Goal: Task Accomplishment & Management: Manage account settings

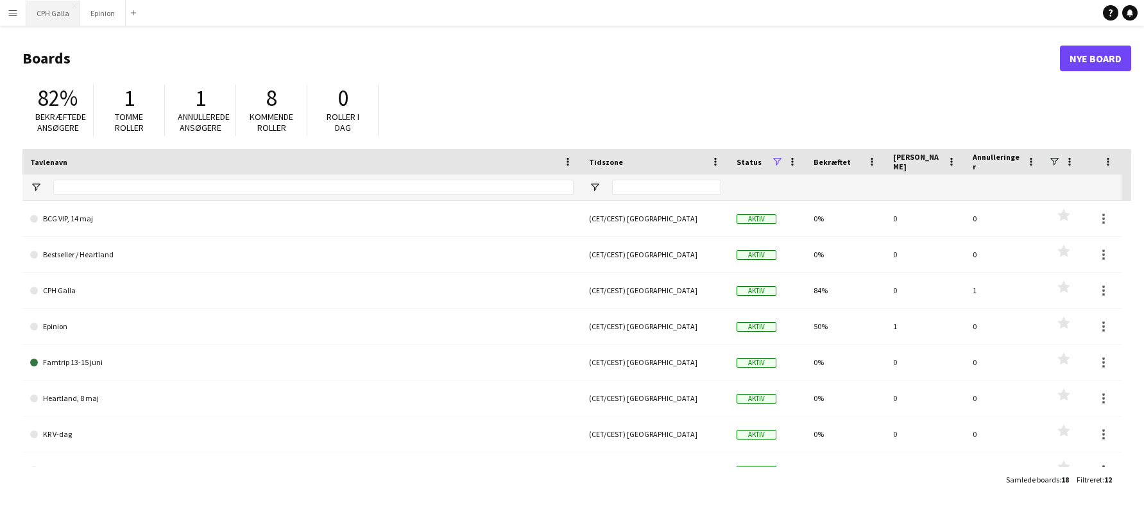
click at [60, 18] on button "CPH Galla Luk" at bounding box center [53, 13] width 54 height 25
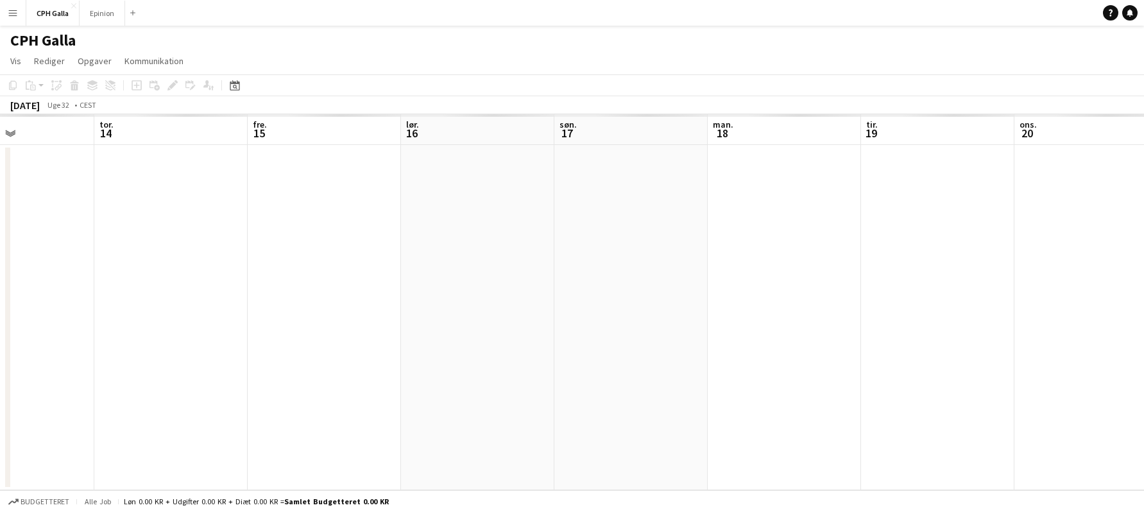
drag, startPoint x: 843, startPoint y: 270, endPoint x: 416, endPoint y: 243, distance: 427.7
click at [327, 236] on app-calendar-viewport "fre. 8 lør. 9 søn. 10 man. 11 tir. 12 ons. 13 tor. 14 fre. 15 lør. 16 søn. 17 m…" at bounding box center [572, 302] width 1144 height 376
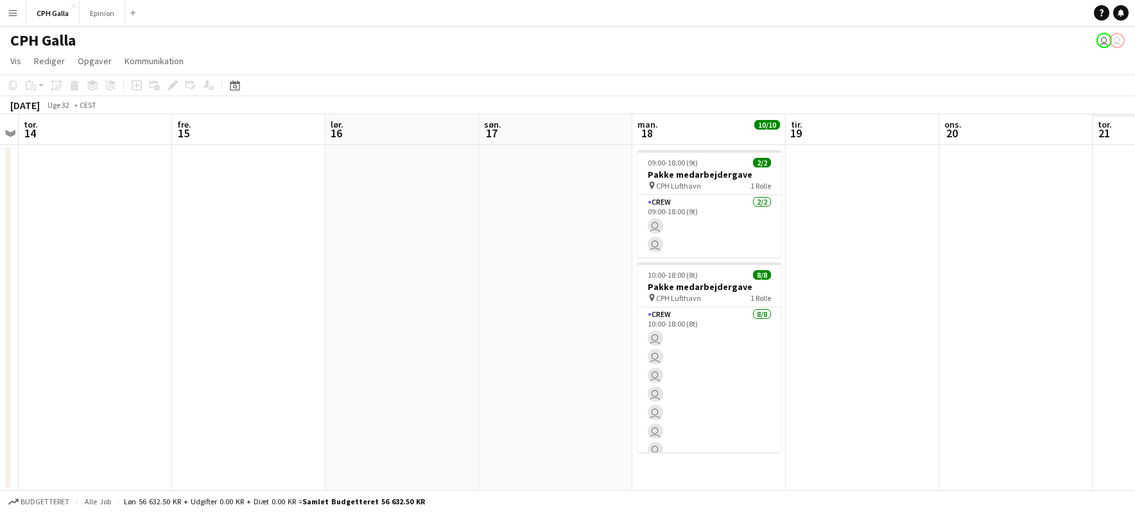
click at [486, 253] on app-calendar-viewport "man. 11 tir. 12 ons. 13 tor. 14 fre. 15 lør. 16 søn. 17 man. 18 10/10 2 job tir…" at bounding box center [567, 302] width 1135 height 377
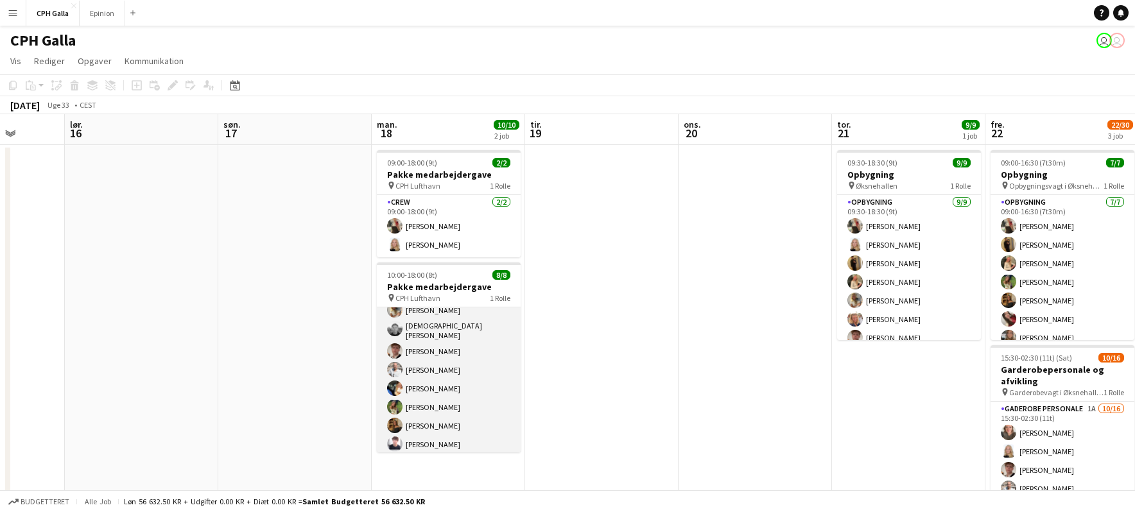
scroll to position [29, 0]
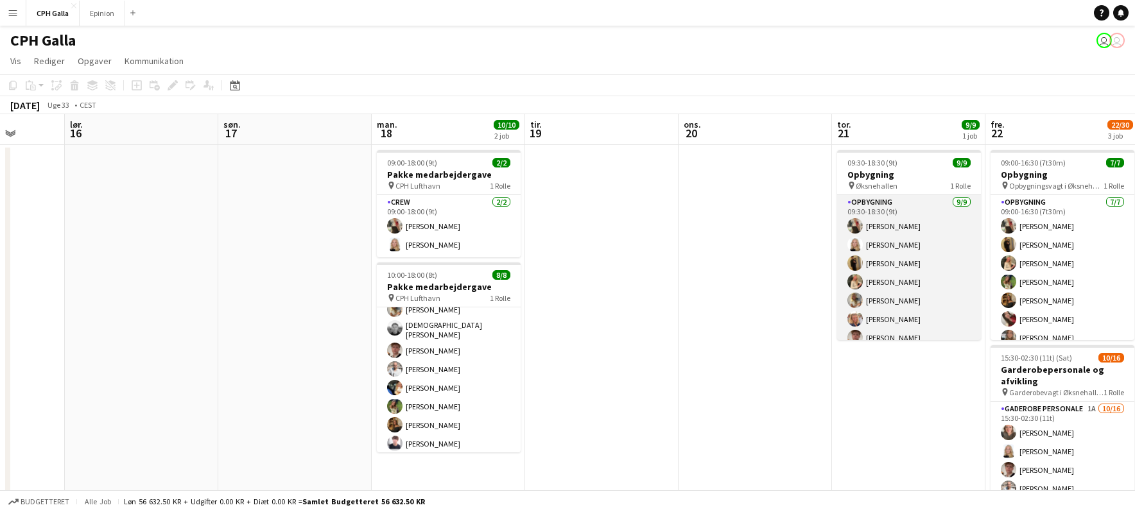
click at [942, 270] on app-card-role "Opbygning [DATE] 09:30-18:30 (9t) [PERSON_NAME] [PERSON_NAME] [PERSON_NAME] Ulr…" at bounding box center [909, 293] width 144 height 196
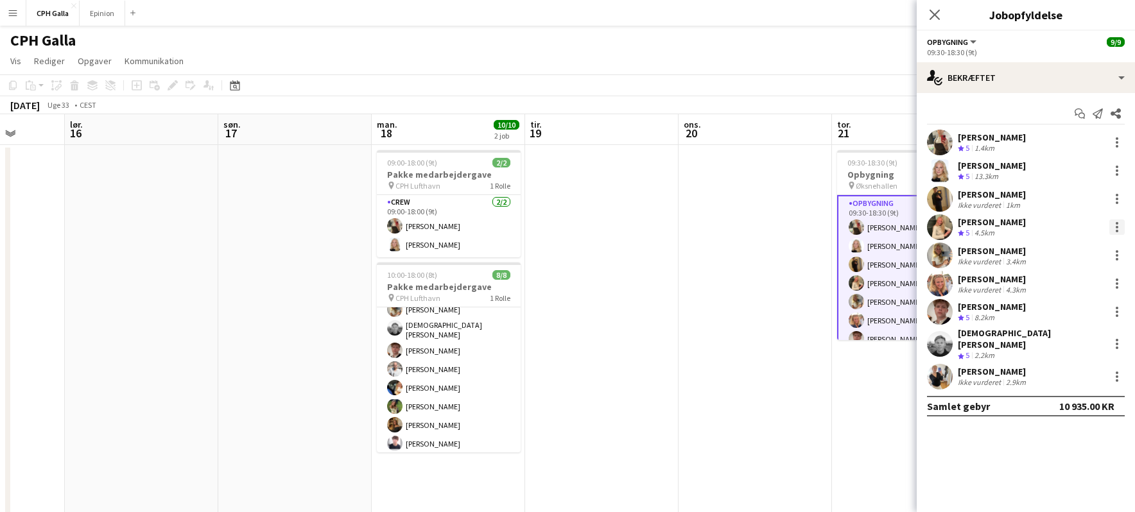
click at [1112, 226] on div at bounding box center [1116, 226] width 15 height 15
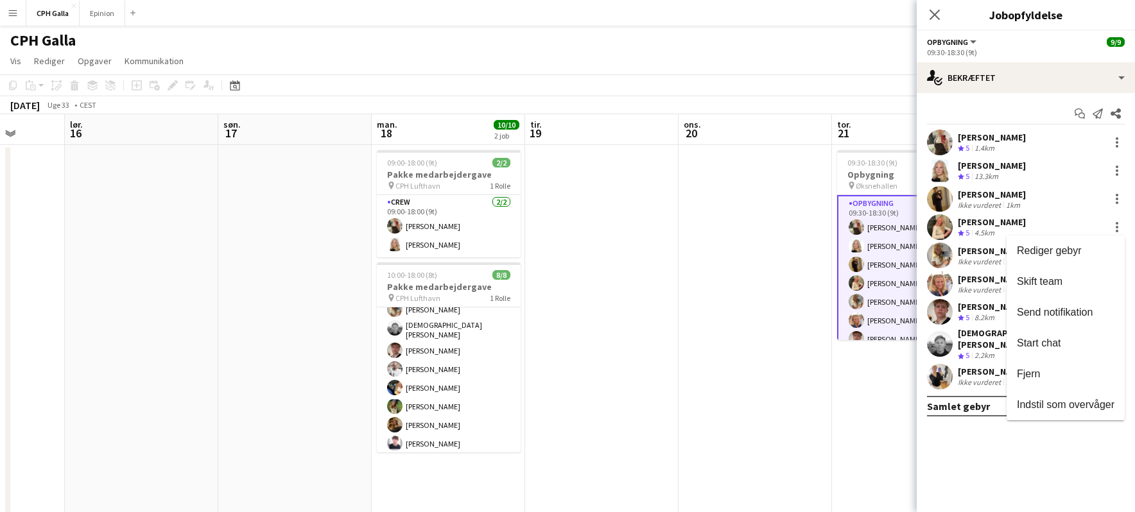
click at [985, 223] on div at bounding box center [567, 256] width 1135 height 512
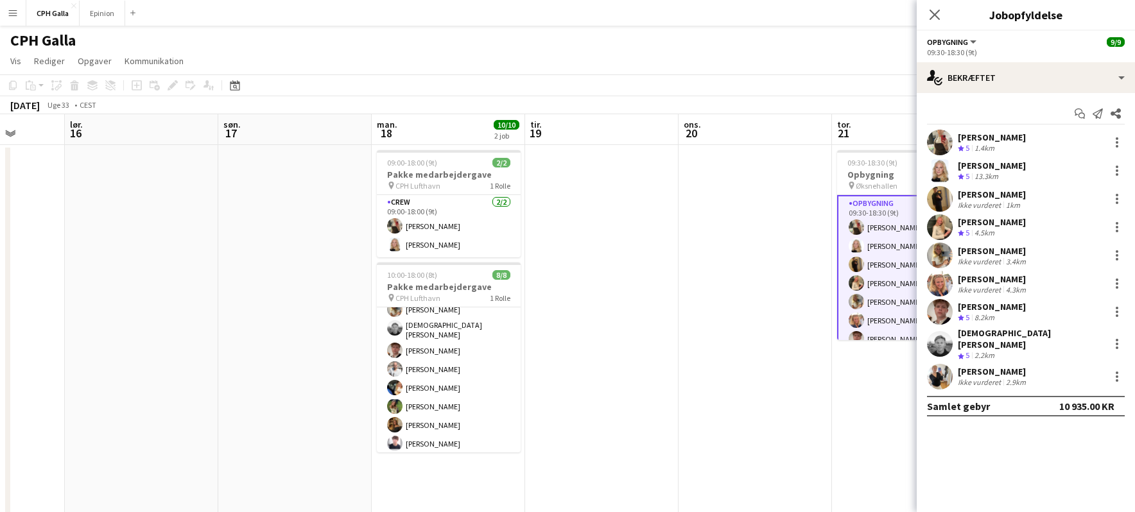
click at [960, 232] on polygon at bounding box center [961, 233] width 6 height 6
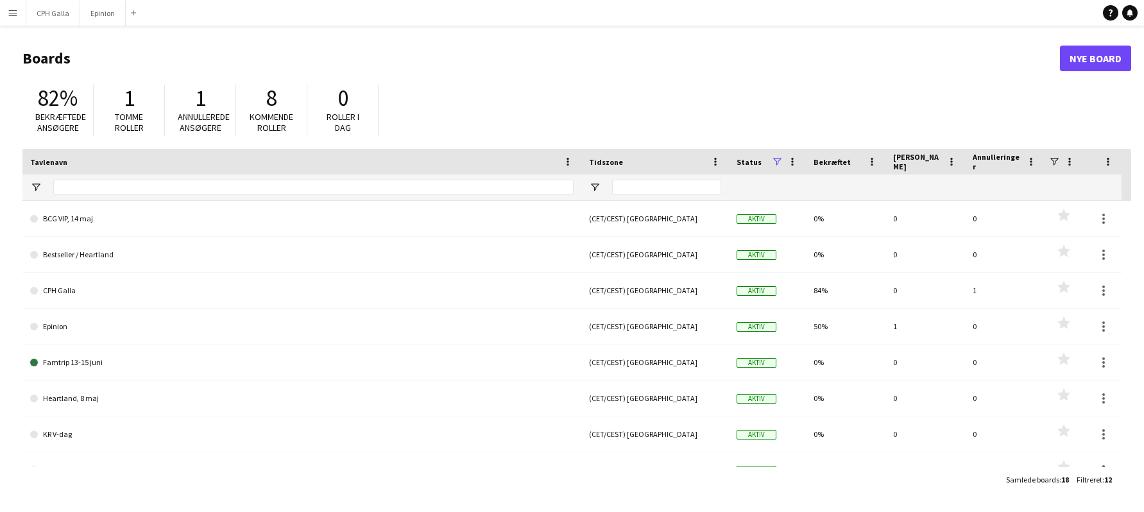
click at [10, 16] on app-icon "Menu" at bounding box center [13, 13] width 10 height 10
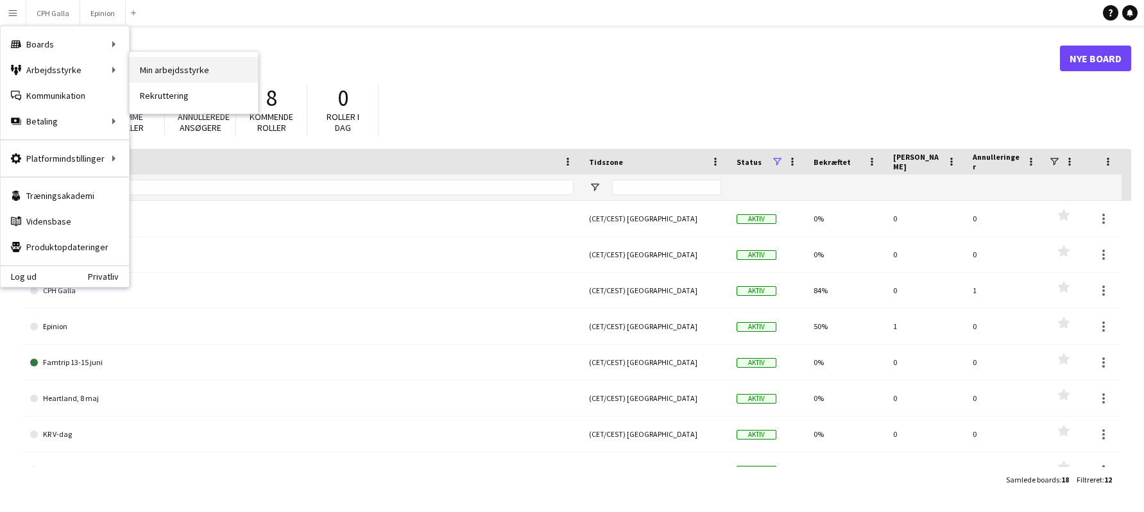
click at [135, 68] on link "Min arbejdsstyrke" at bounding box center [194, 70] width 128 height 26
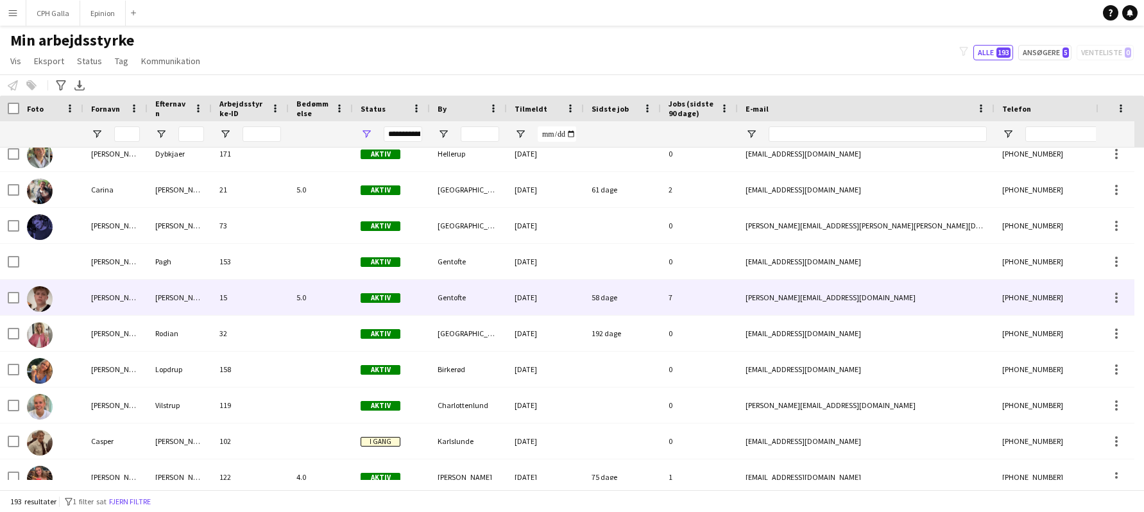
scroll to position [1199, 0]
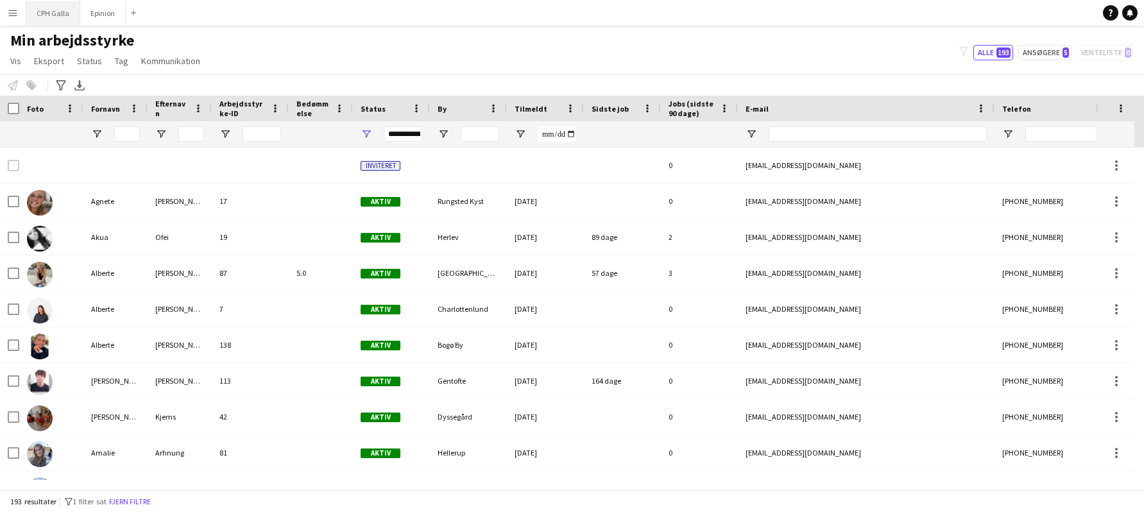
click at [39, 8] on button "CPH Galla Luk" at bounding box center [53, 13] width 54 height 25
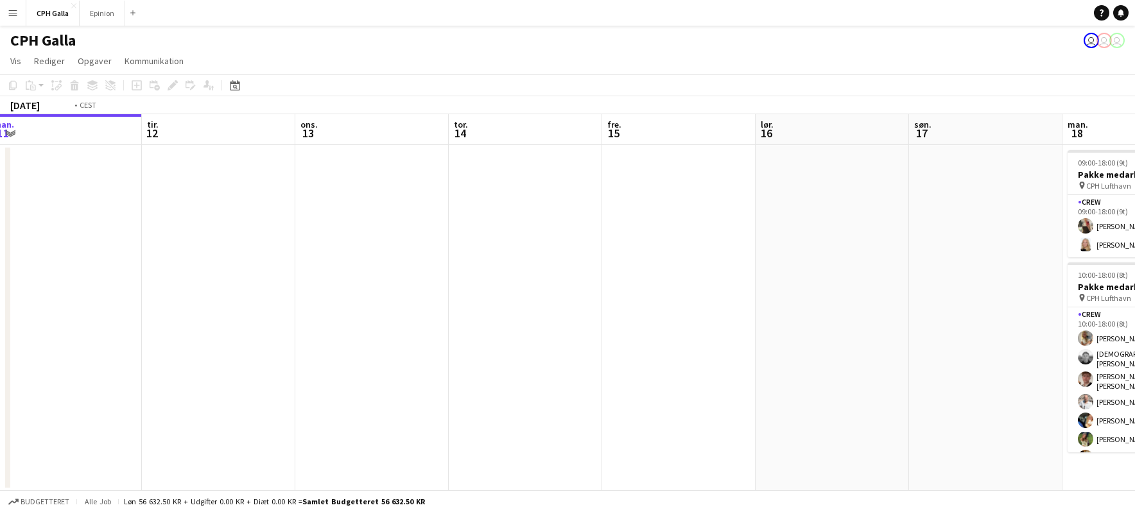
drag, startPoint x: 655, startPoint y: 321, endPoint x: 357, endPoint y: 338, distance: 298.9
click at [357, 338] on app-calendar-viewport "fre. 8 lør. 9 søn. 10 man. 11 tir. 12 ons. 13 tor. 14 fre. 15 lør. 16 søn. 17 m…" at bounding box center [567, 302] width 1135 height 377
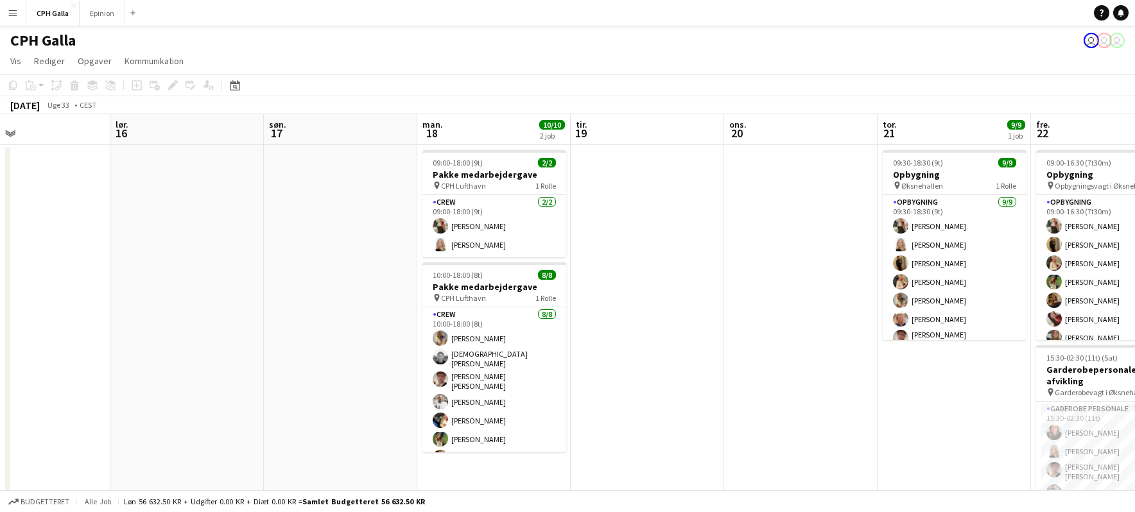
drag, startPoint x: 707, startPoint y: 322, endPoint x: 221, endPoint y: 345, distance: 486.4
click at [221, 345] on app-calendar-viewport "ons. 13 tor. 14 fre. 15 lør. 16 søn. 17 man. 18 10/10 2 job tir. 19 ons. 20 tor…" at bounding box center [567, 435] width 1135 height 642
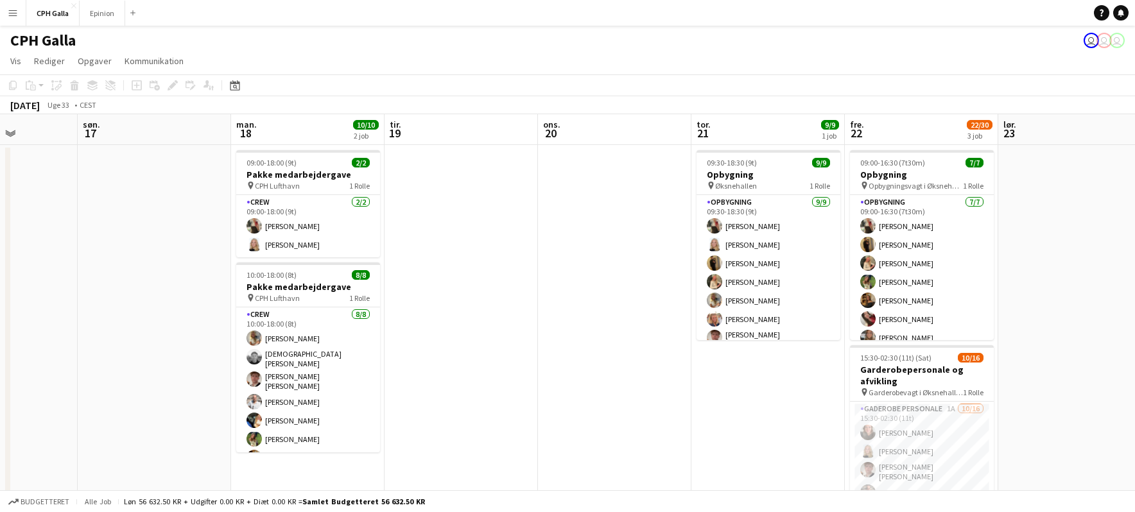
drag, startPoint x: 748, startPoint y: 364, endPoint x: 561, endPoint y: 366, distance: 186.8
click at [561, 366] on app-calendar-viewport "ons. 13 tor. 14 fre. 15 lør. 16 søn. 17 man. 18 10/10 2 job tir. 19 ons. 20 tor…" at bounding box center [567, 435] width 1135 height 642
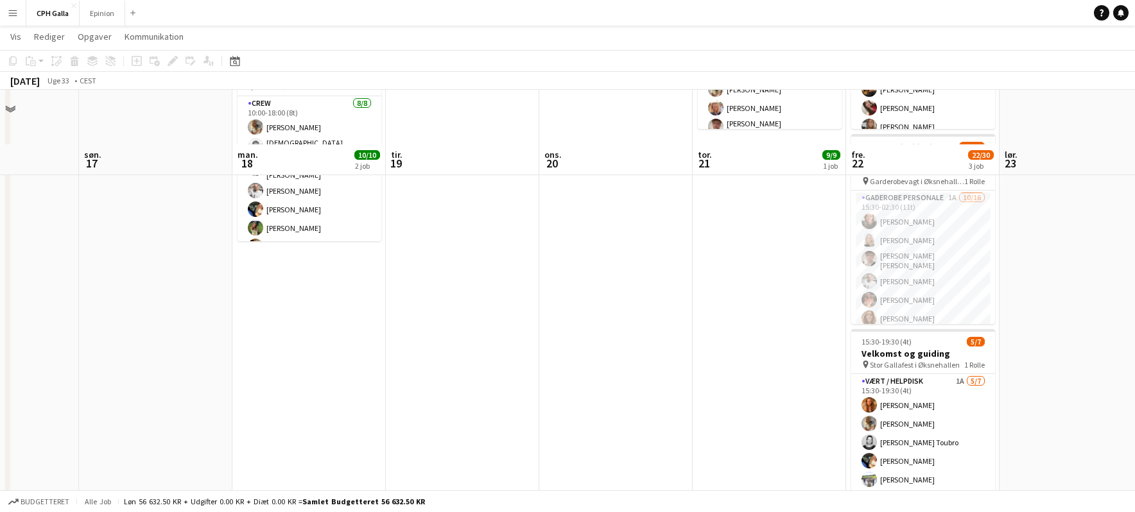
scroll to position [264, 0]
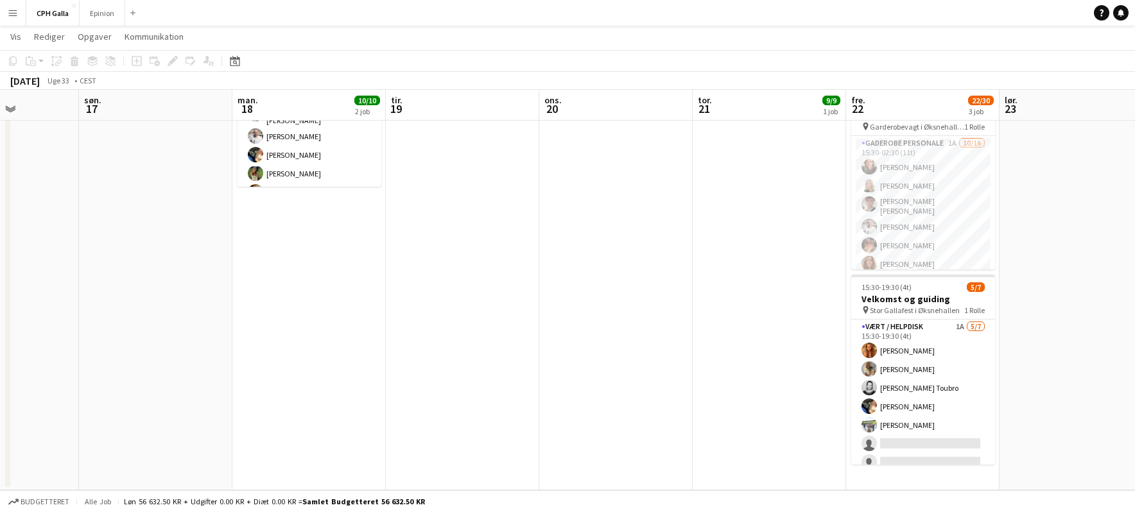
drag, startPoint x: 658, startPoint y: 319, endPoint x: 605, endPoint y: 336, distance: 56.0
click at [605, 336] on app-date-cell at bounding box center [615, 184] width 153 height 611
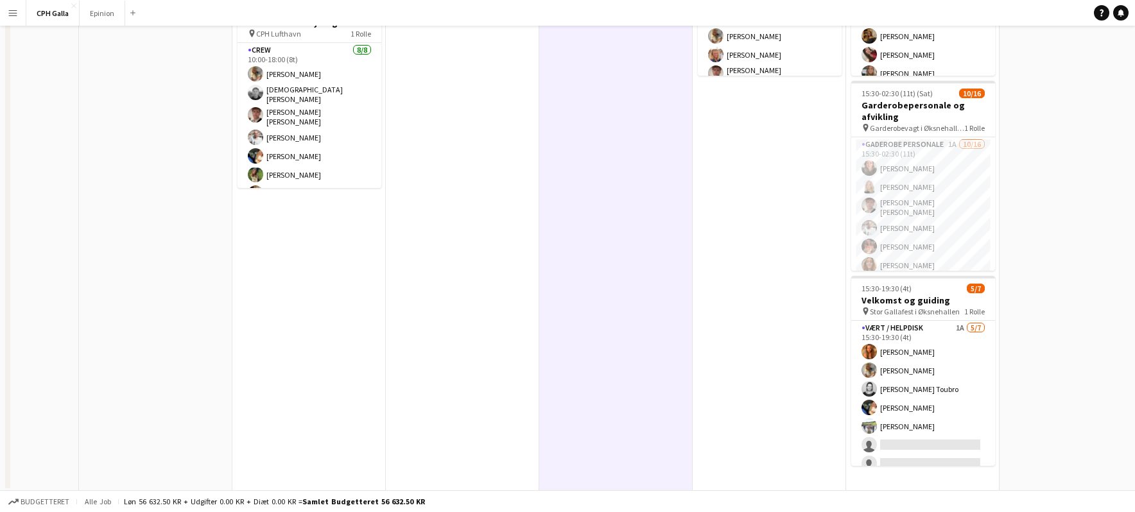
scroll to position [0, 0]
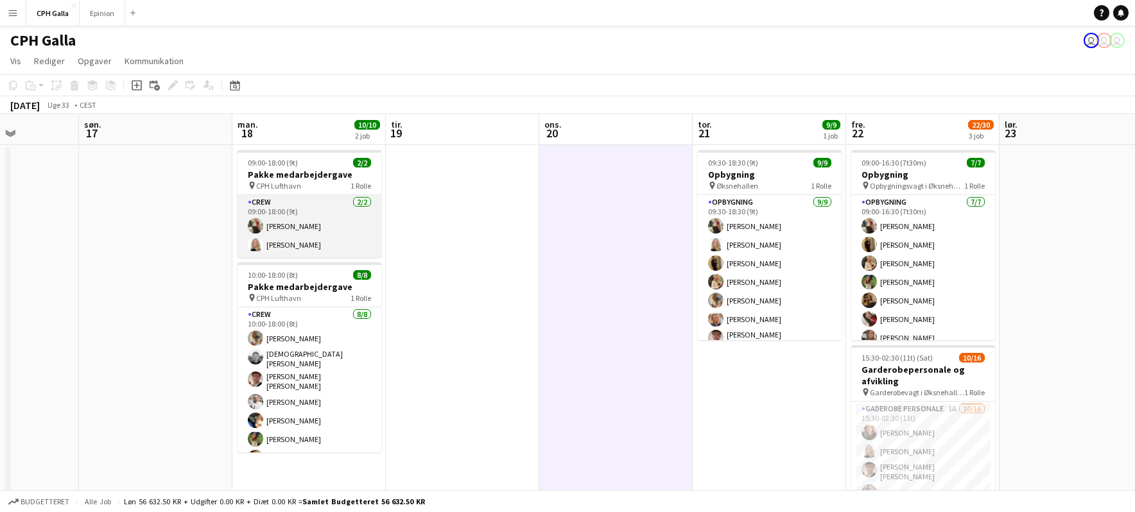
click at [325, 208] on app-card-role "Crew [DATE] 09:00-18:00 (9t) [PERSON_NAME] [PERSON_NAME]" at bounding box center [309, 226] width 144 height 62
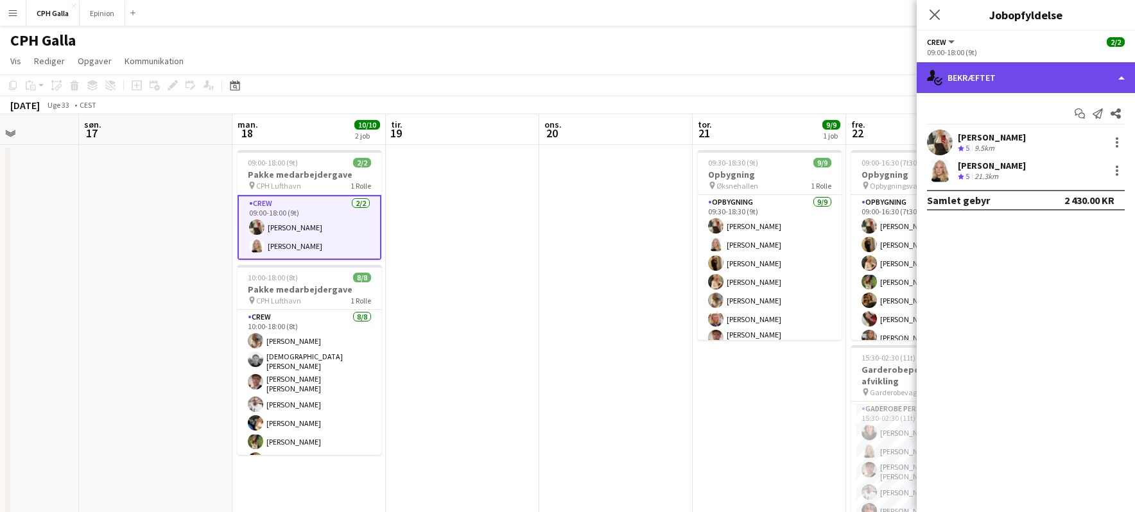
click at [1031, 76] on div "single-neutral-actions-check-2 Bekræftet" at bounding box center [1025, 77] width 218 height 31
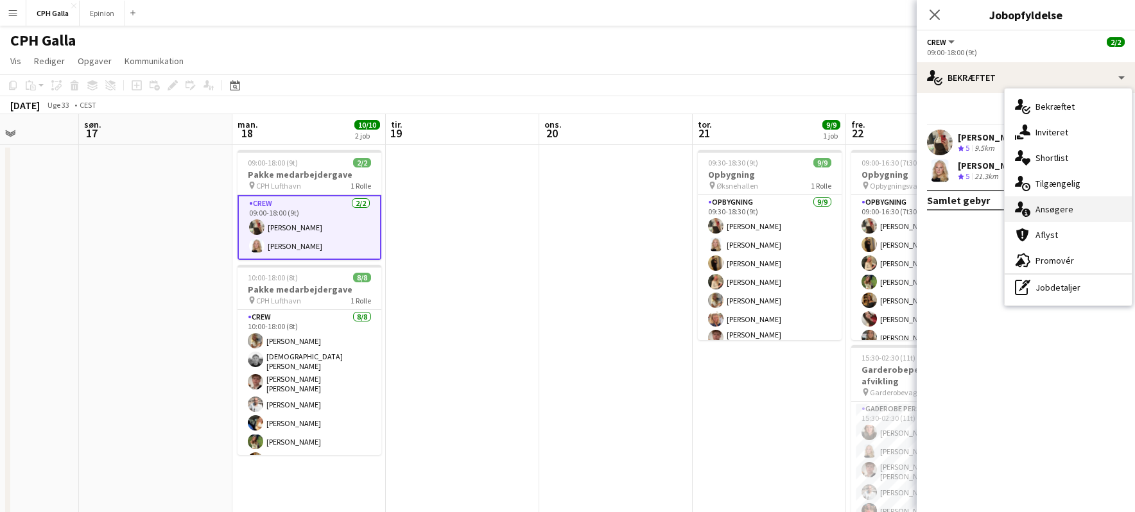
click at [1074, 212] on div "single-neutral-actions-information Ansøgere" at bounding box center [1067, 209] width 127 height 26
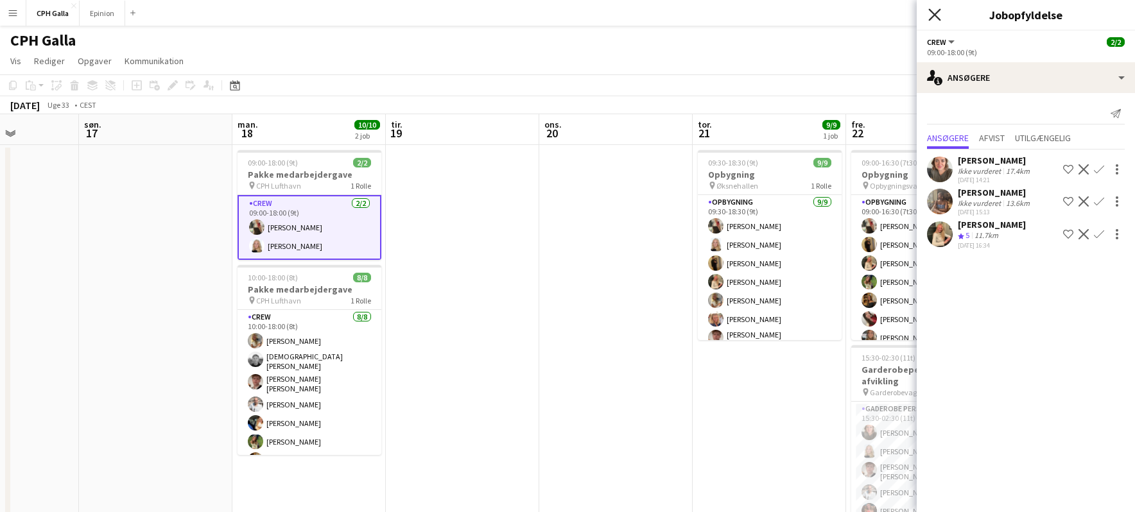
click at [936, 18] on icon "Luk pop-in" at bounding box center [934, 14] width 12 height 12
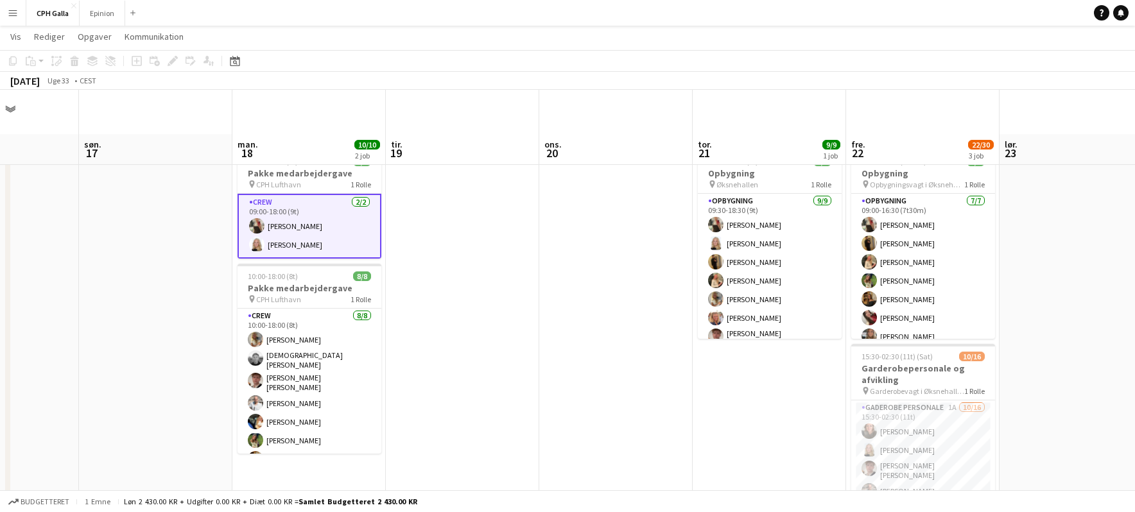
scroll to position [45, 0]
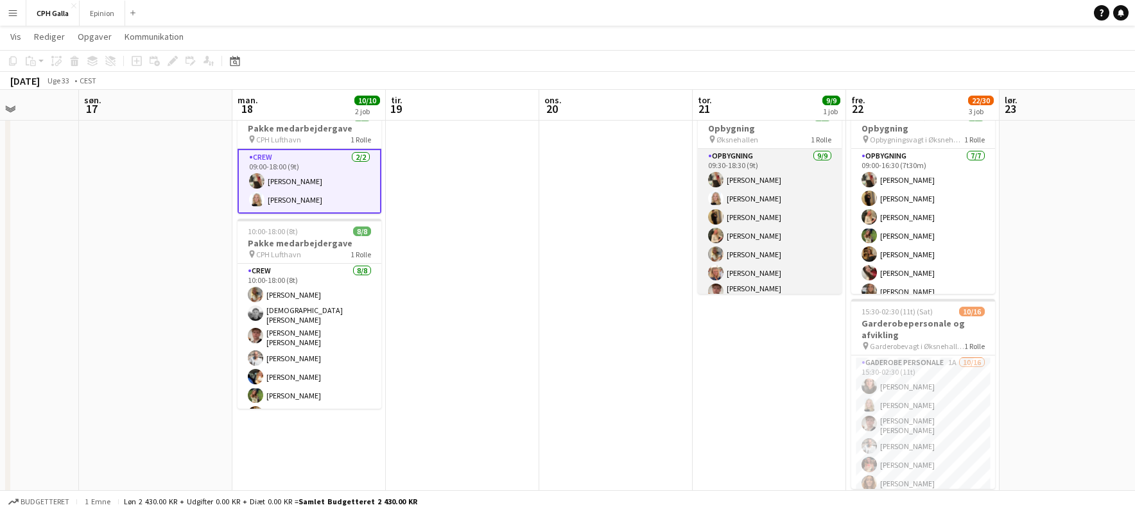
click at [742, 236] on app-card-role "Opbygning [DATE] 09:30-18:30 (9t) [PERSON_NAME] [PERSON_NAME] [PERSON_NAME] Ulr…" at bounding box center [770, 249] width 144 height 200
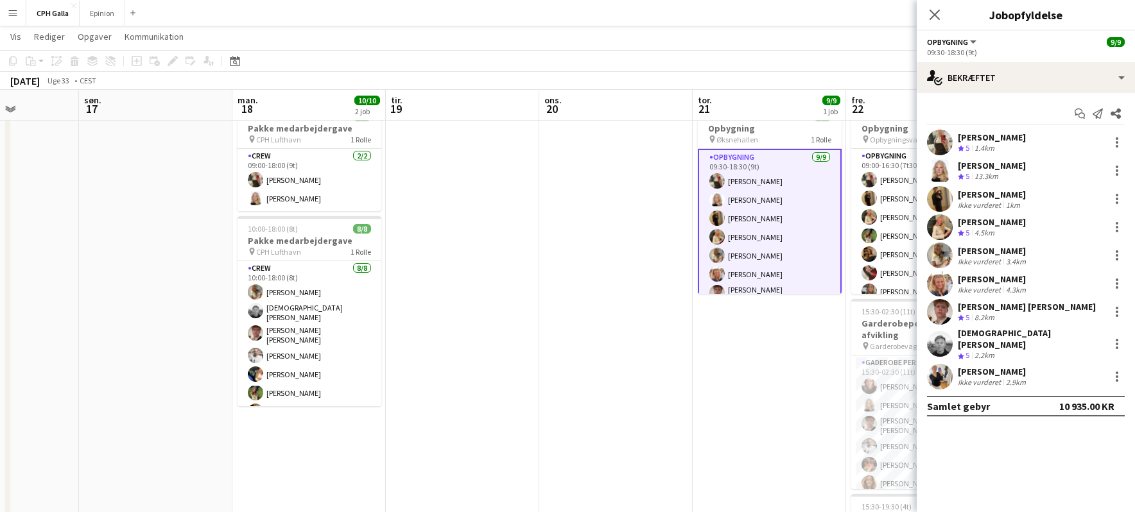
click at [1013, 260] on div "3.4km" at bounding box center [1015, 262] width 25 height 10
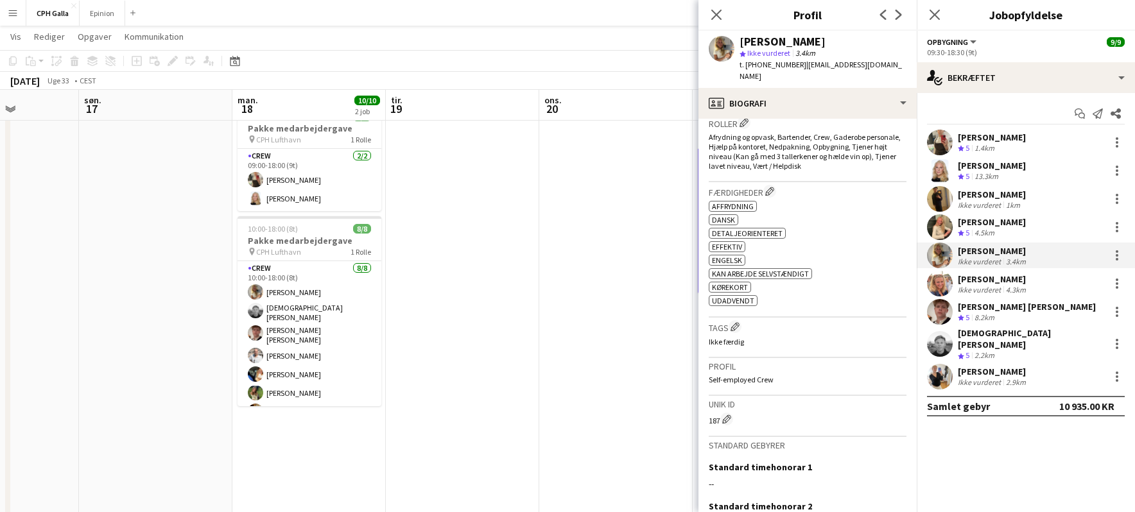
scroll to position [431, 0]
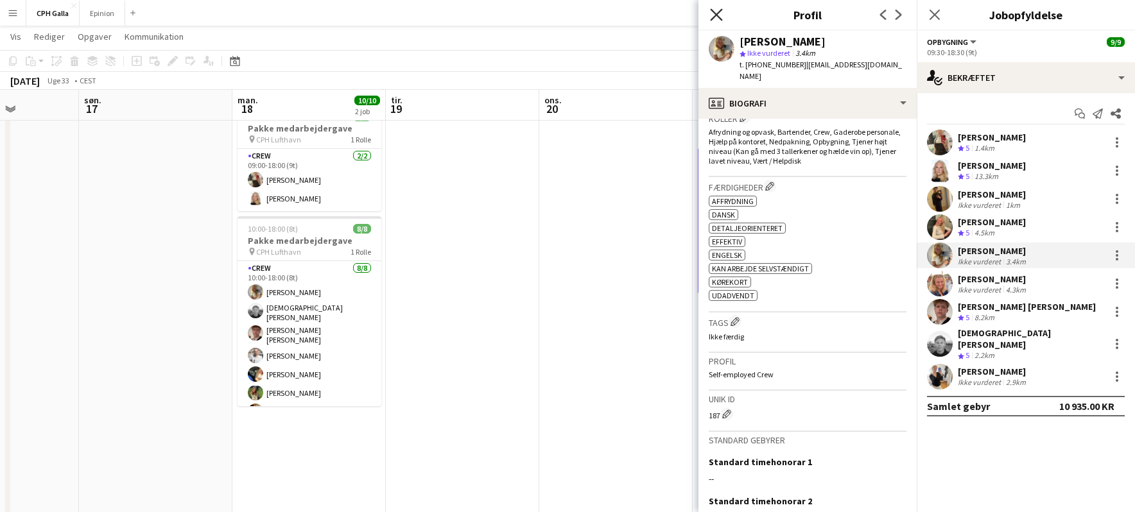
click at [719, 10] on icon "Luk pop-in" at bounding box center [716, 14] width 12 height 12
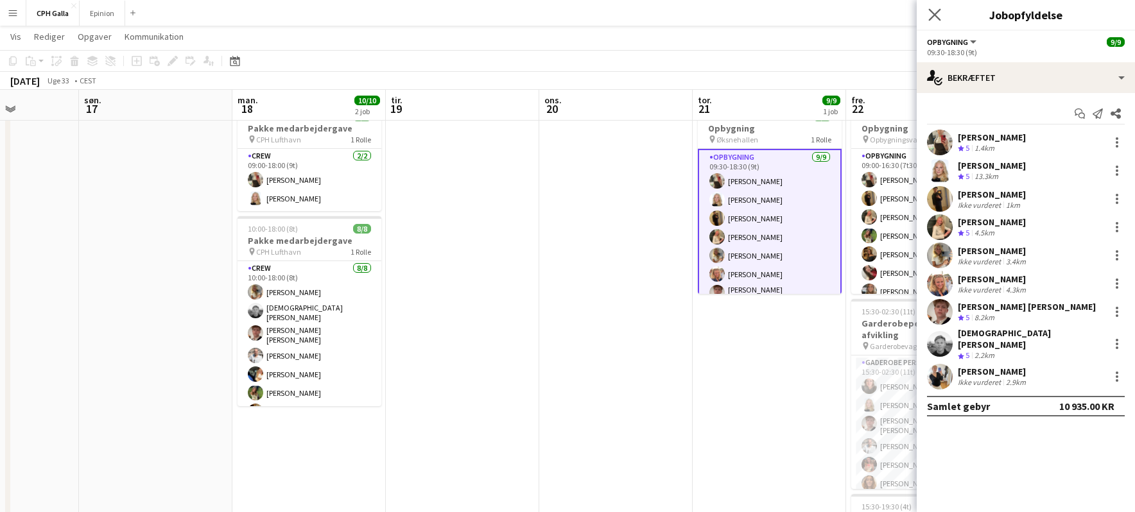
click at [928, 14] on icon "Luk pop-in" at bounding box center [934, 14] width 12 height 12
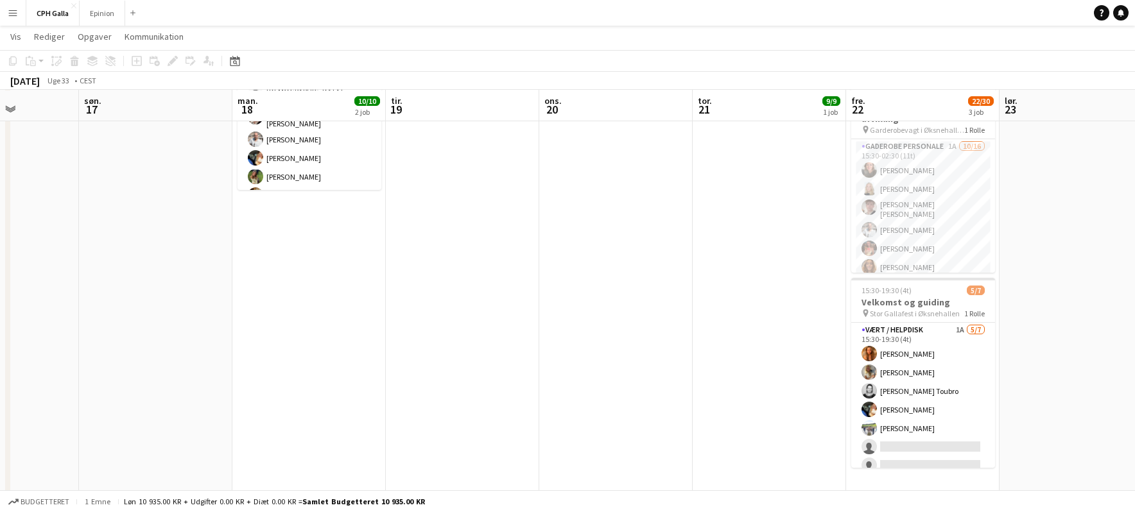
scroll to position [262, 0]
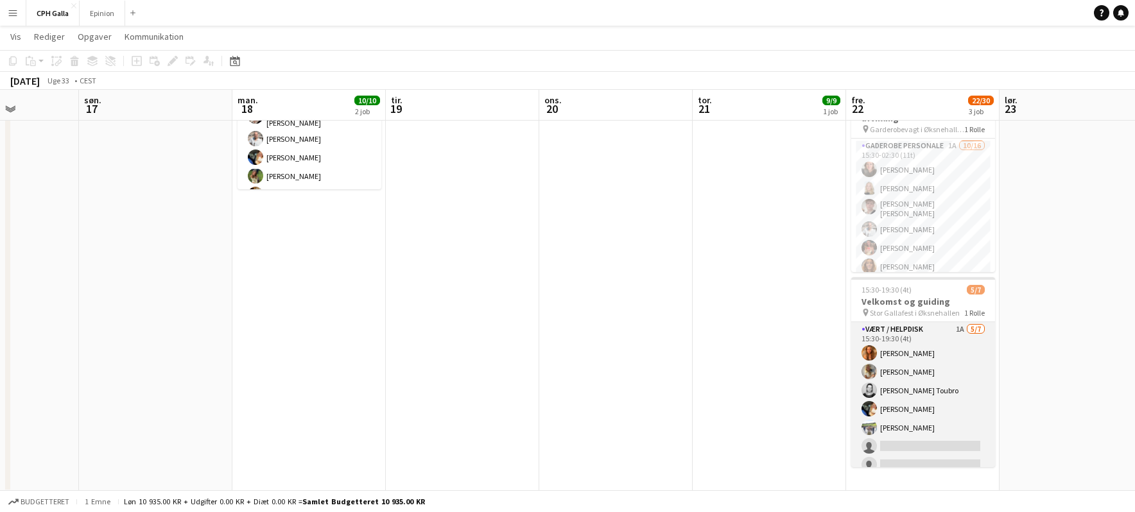
click at [949, 367] on app-card-role "Vært / Helpdisk 1A [DATE] 15:30-19:30 (4t) Vanilla Pryce Havana [PERSON_NAME] […" at bounding box center [923, 399] width 144 height 155
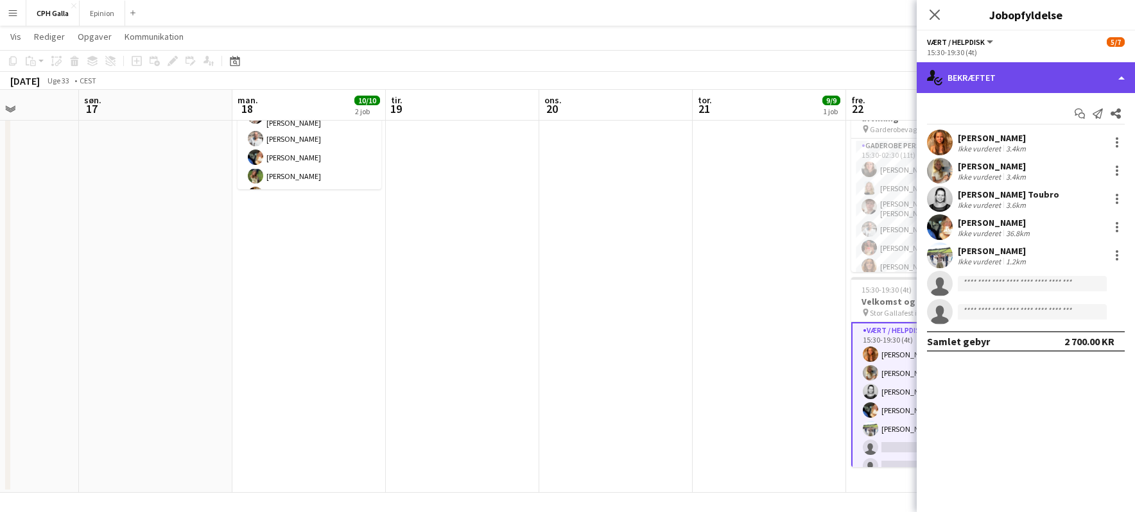
click at [1081, 81] on div "single-neutral-actions-check-2 Bekræftet" at bounding box center [1025, 77] width 218 height 31
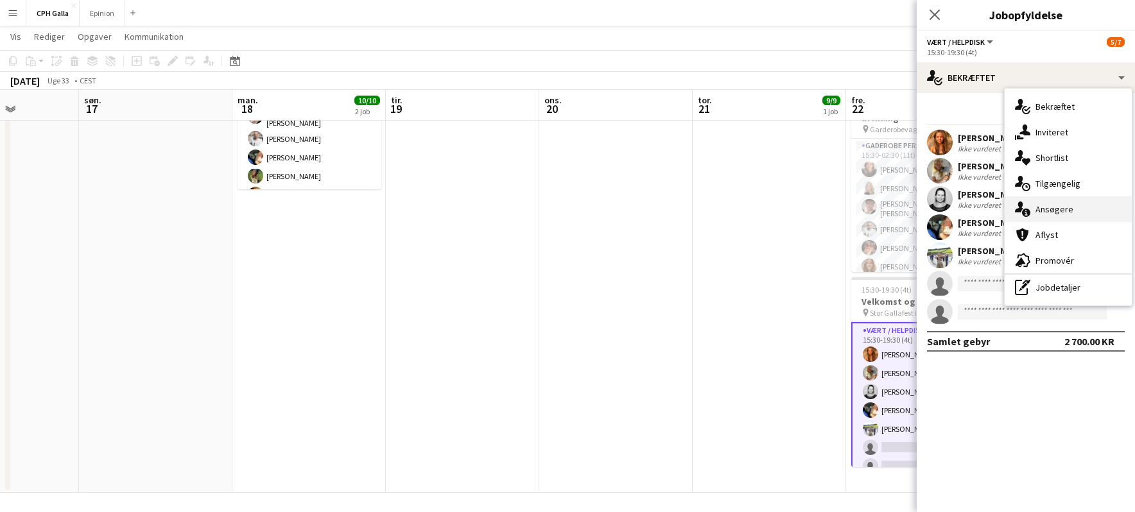
click at [1073, 214] on div "single-neutral-actions-information Ansøgere" at bounding box center [1067, 209] width 127 height 26
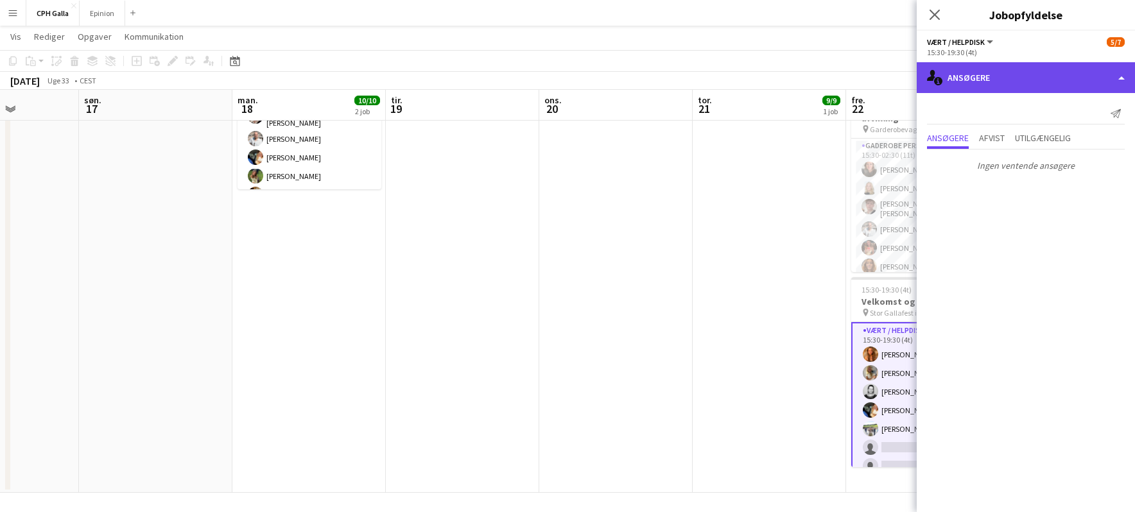
click at [956, 77] on div "single-neutral-actions-information Ansøgere" at bounding box center [1025, 77] width 218 height 31
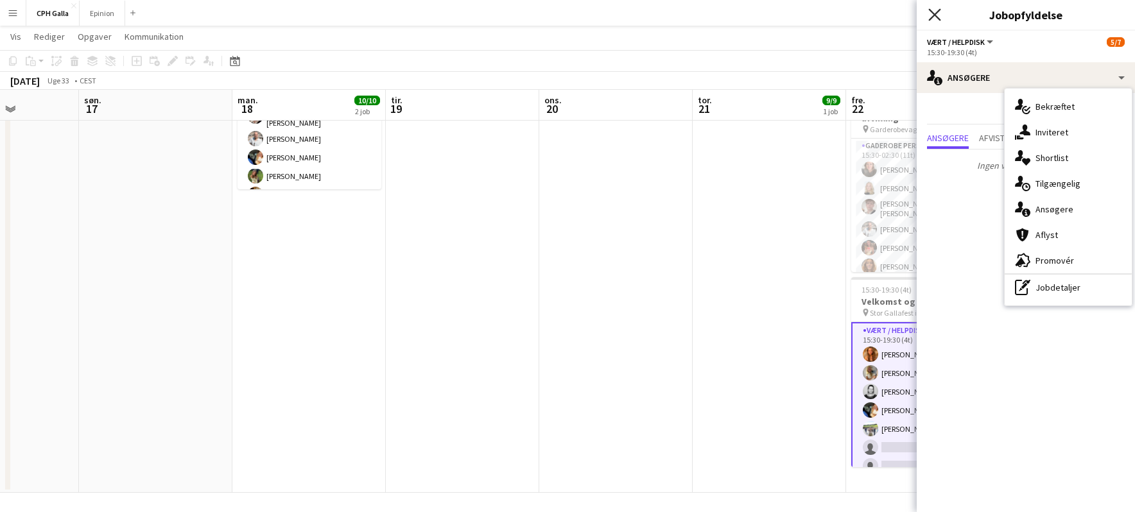
drag, startPoint x: 943, startPoint y: 14, endPoint x: 937, endPoint y: 15, distance: 6.5
click at [937, 15] on div "Luk pop-in" at bounding box center [934, 15] width 36 height 30
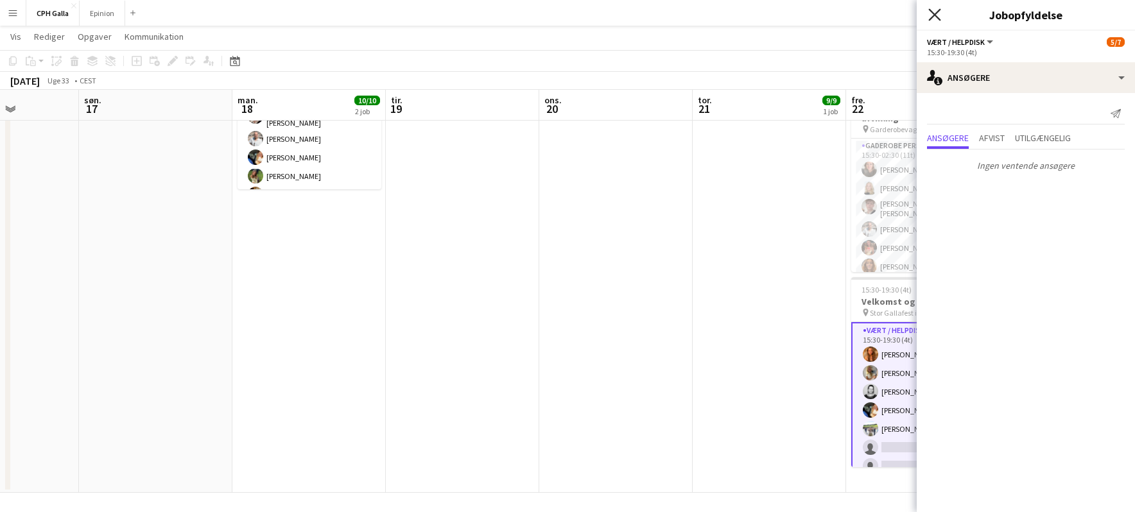
click at [937, 15] on icon "Luk pop-in" at bounding box center [934, 14] width 12 height 12
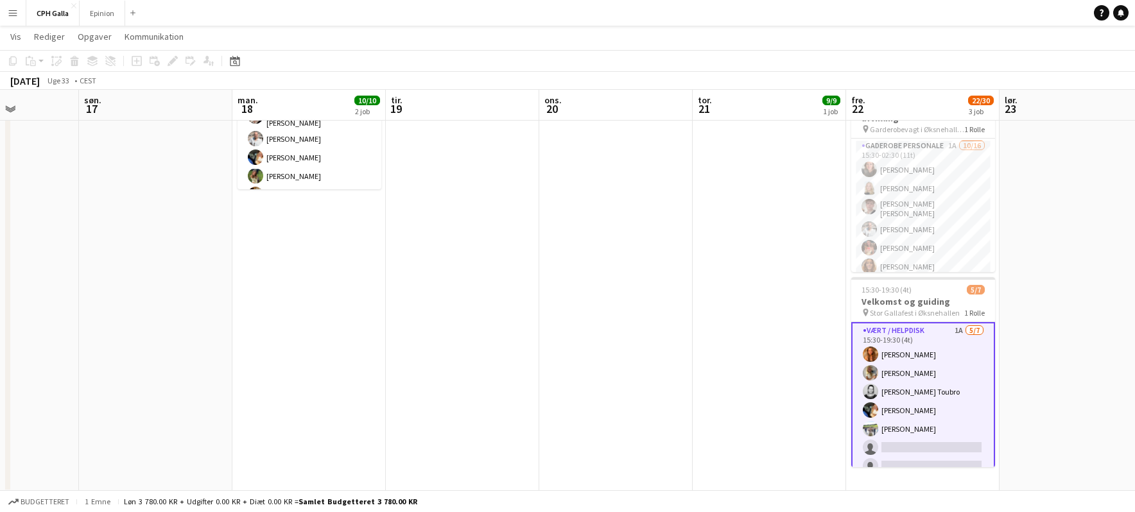
click at [13, 14] on app-icon "Menu" at bounding box center [13, 13] width 10 height 10
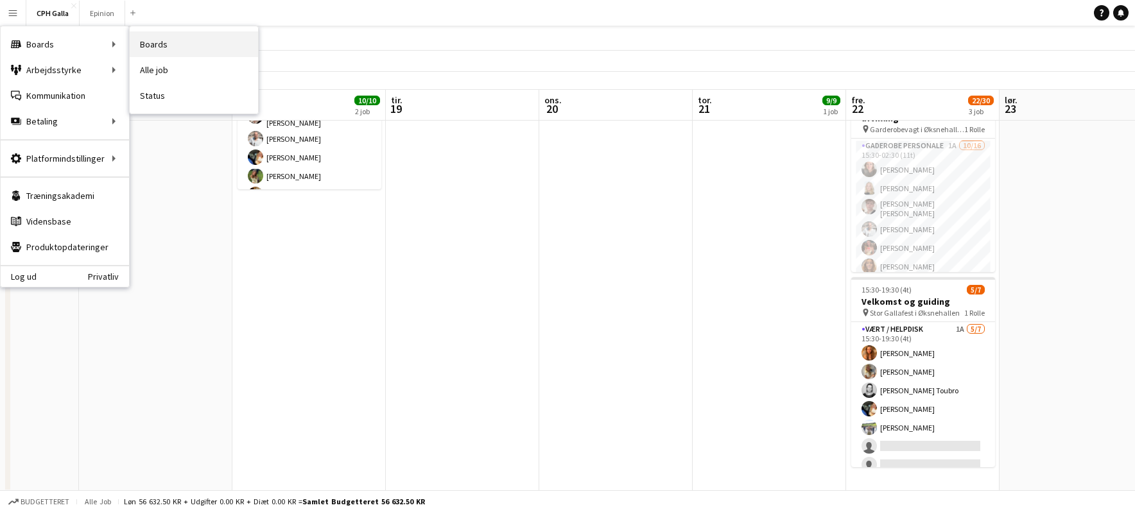
click at [168, 42] on link "Boards" at bounding box center [194, 44] width 128 height 26
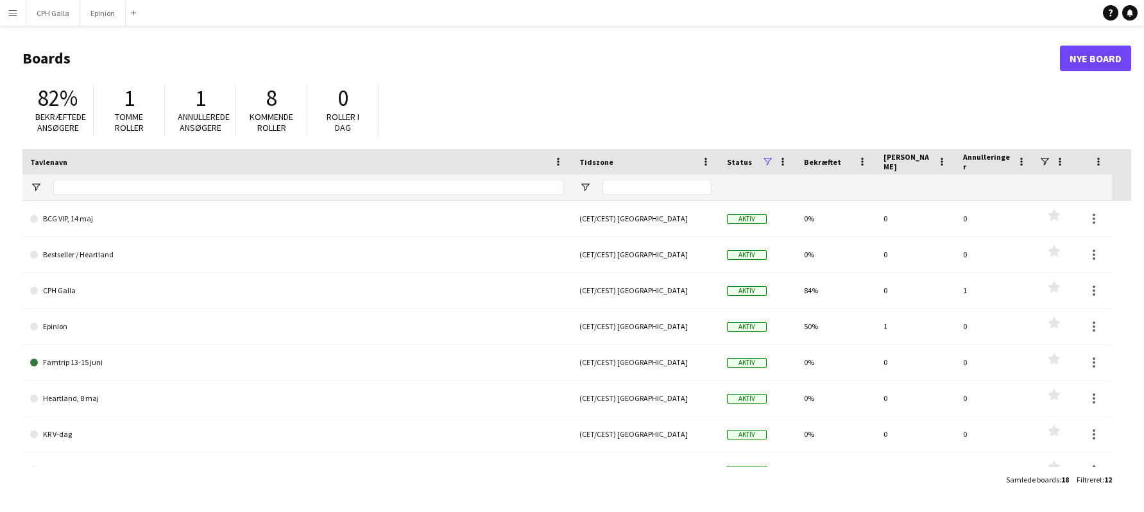
click at [21, 15] on button "Menu" at bounding box center [13, 13] width 26 height 26
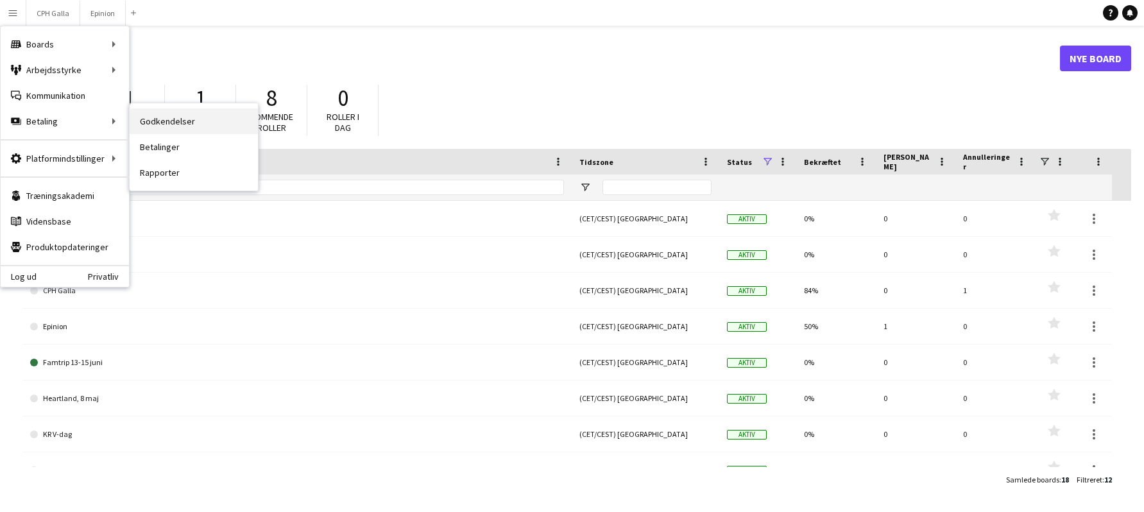
click at [194, 120] on link "Godkendelser" at bounding box center [194, 121] width 128 height 26
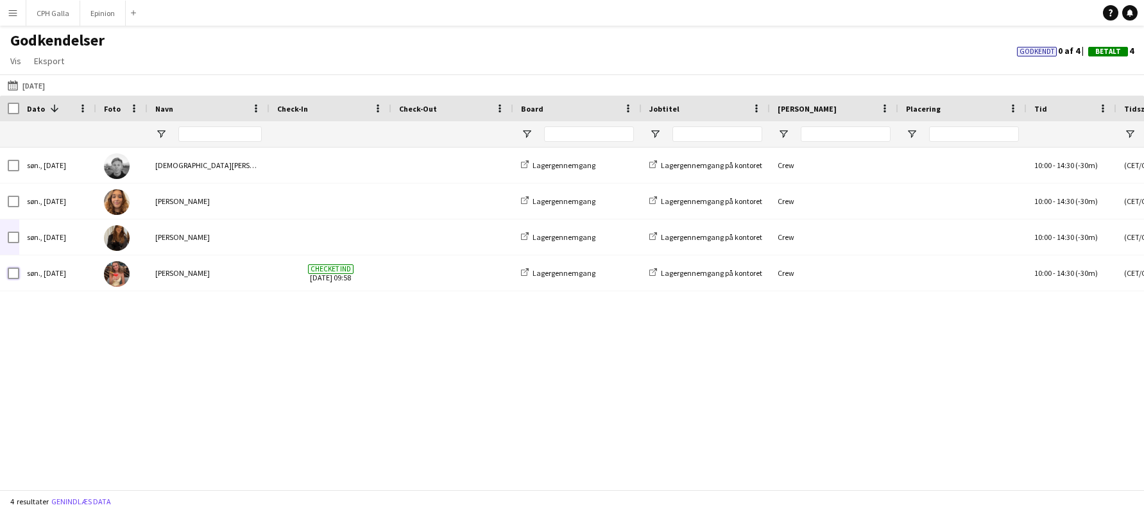
click at [13, 233] on div "søn., [DATE] [DEMOGRAPHIC_DATA][PERSON_NAME] Lagergennemgang Lagergennemgang på…" at bounding box center [1165, 220] width 2330 height 144
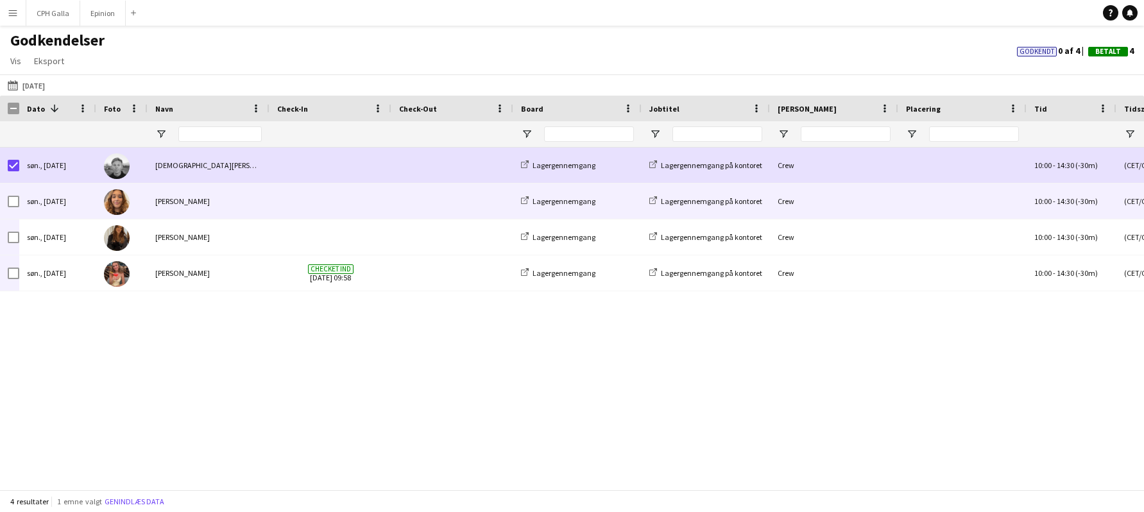
click at [9, 191] on div at bounding box center [14, 202] width 12 height 36
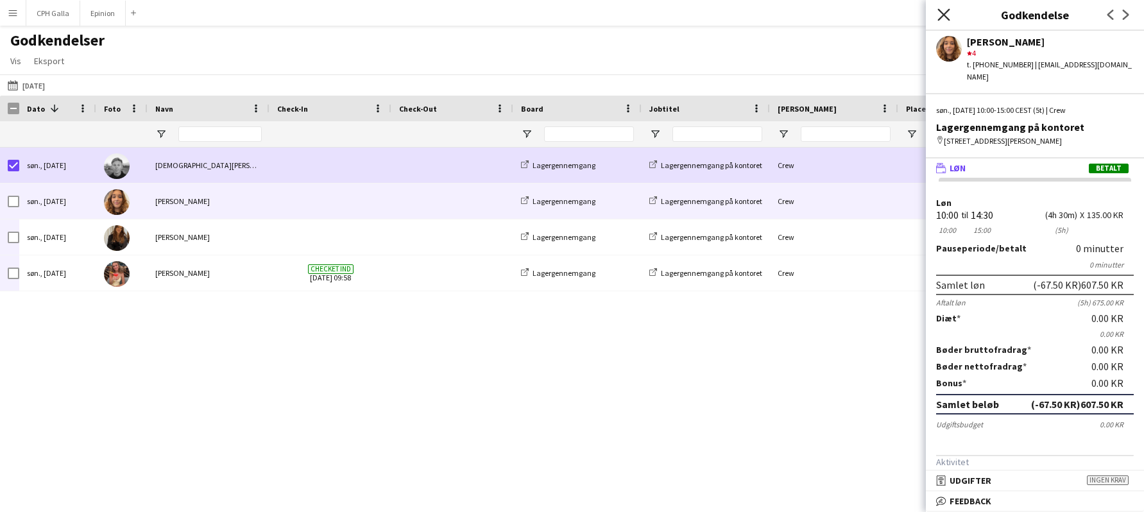
click at [949, 16] on icon "Luk pop-in" at bounding box center [944, 14] width 12 height 12
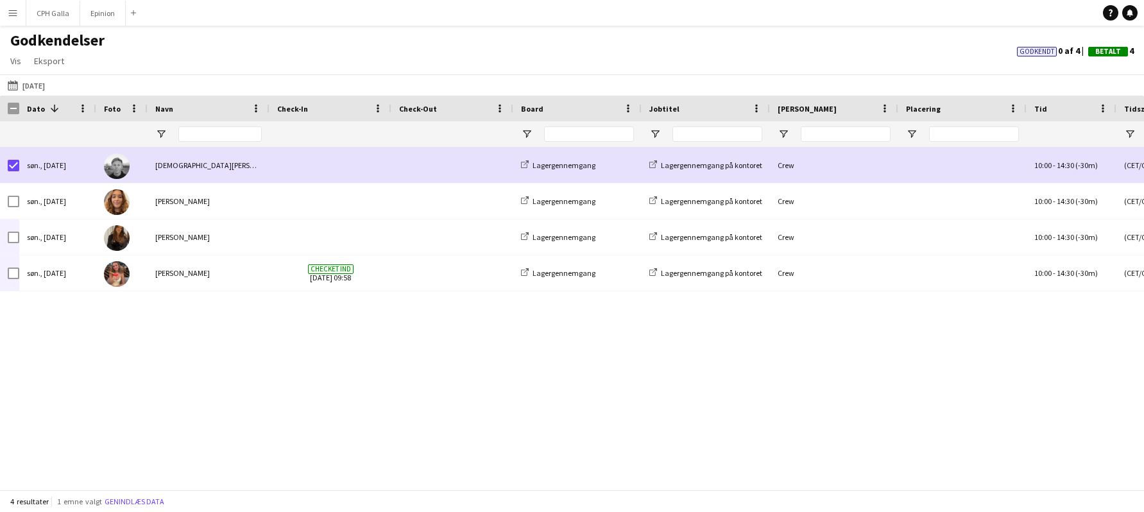
click at [18, 5] on button "Menu" at bounding box center [13, 13] width 26 height 26
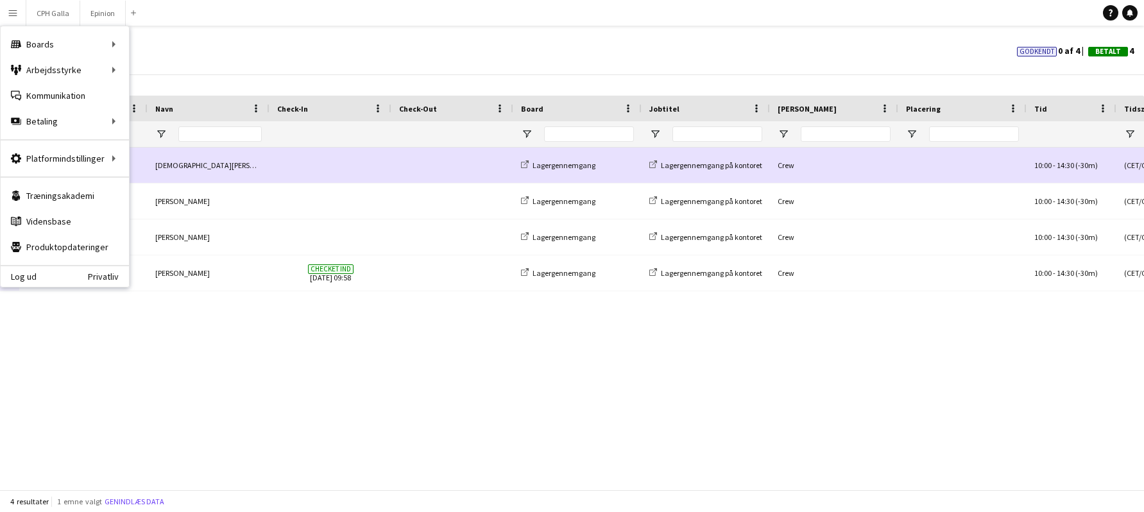
click at [320, 55] on div "Godkendelser Vis Tilpas visning Tilpas filtre Nulstil filtre Nulstil visning Nu…" at bounding box center [572, 53] width 1144 height 44
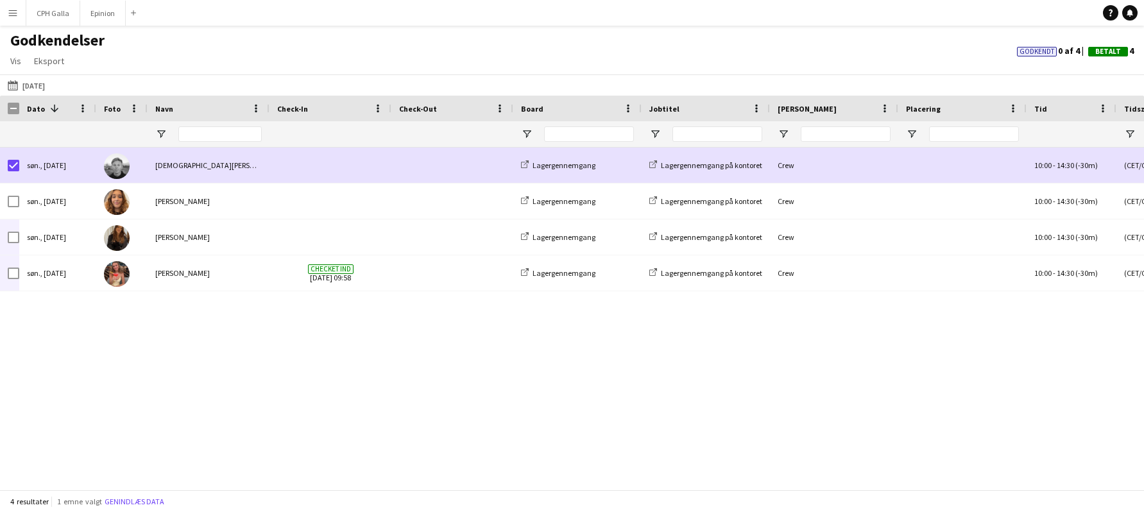
drag, startPoint x: 12, startPoint y: 9, endPoint x: 10, endPoint y: 16, distance: 7.5
click at [10, 16] on app-icon "Menu" at bounding box center [13, 13] width 10 height 10
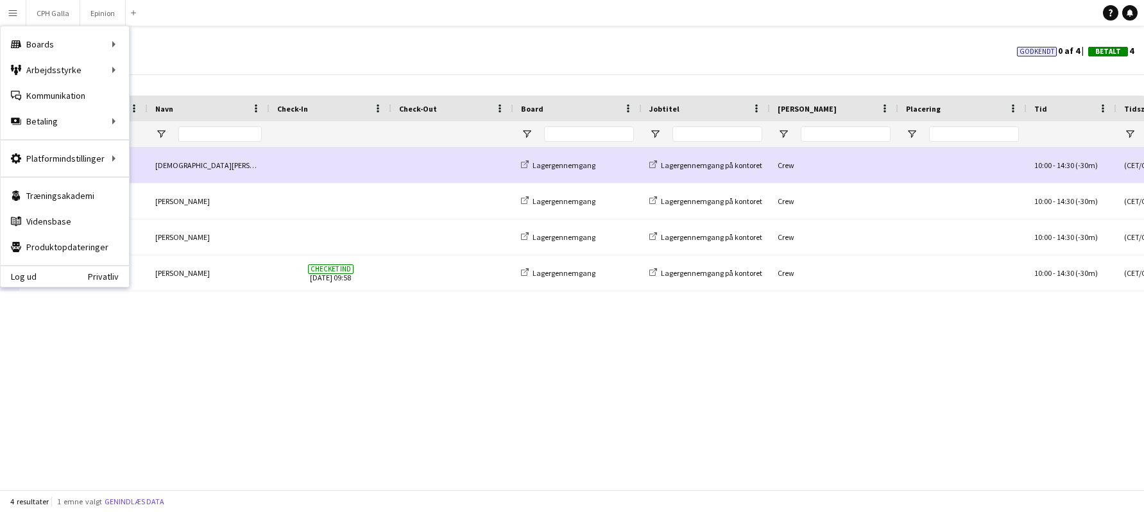
click at [10, 16] on app-icon "Menu" at bounding box center [13, 13] width 10 height 10
click at [155, 67] on link "Min arbejdsstyrke" at bounding box center [194, 70] width 128 height 26
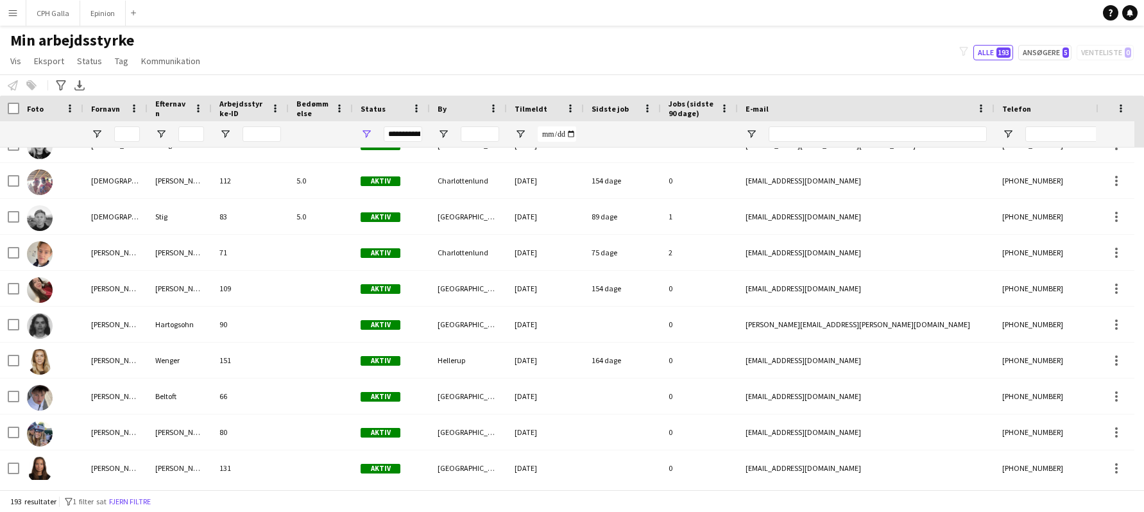
scroll to position [2054, 0]
